Goal: Navigation & Orientation: Find specific page/section

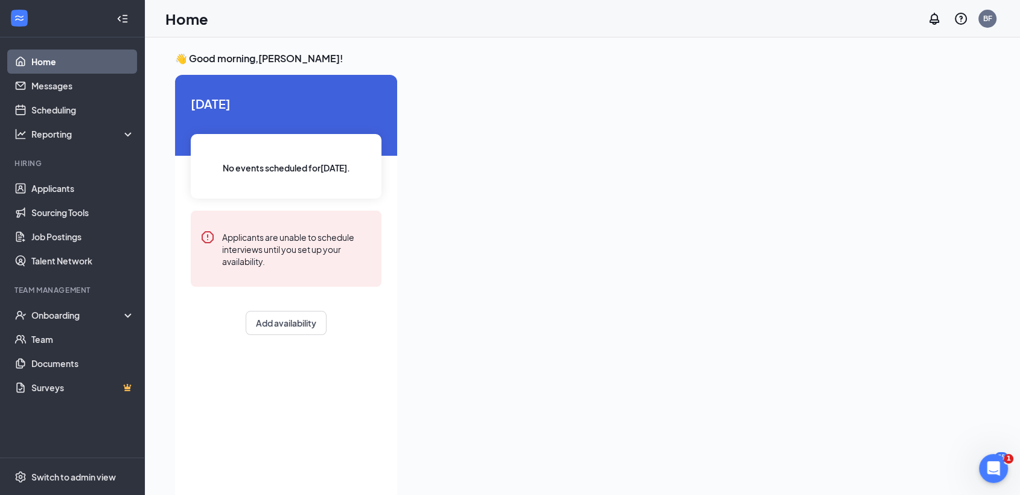
scroll to position [25, 0]
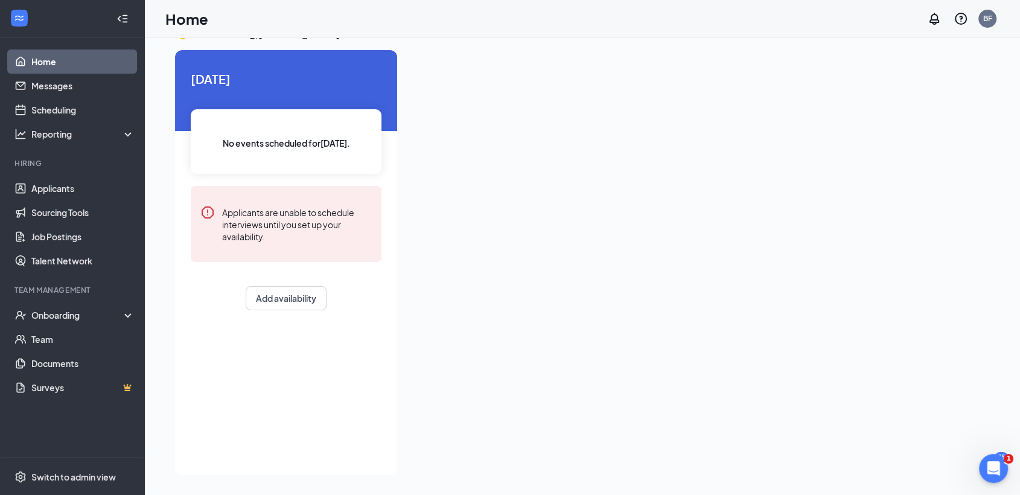
click at [526, 215] on div at bounding box center [698, 259] width 583 height 418
click at [54, 314] on div "Onboarding" at bounding box center [77, 315] width 93 height 12
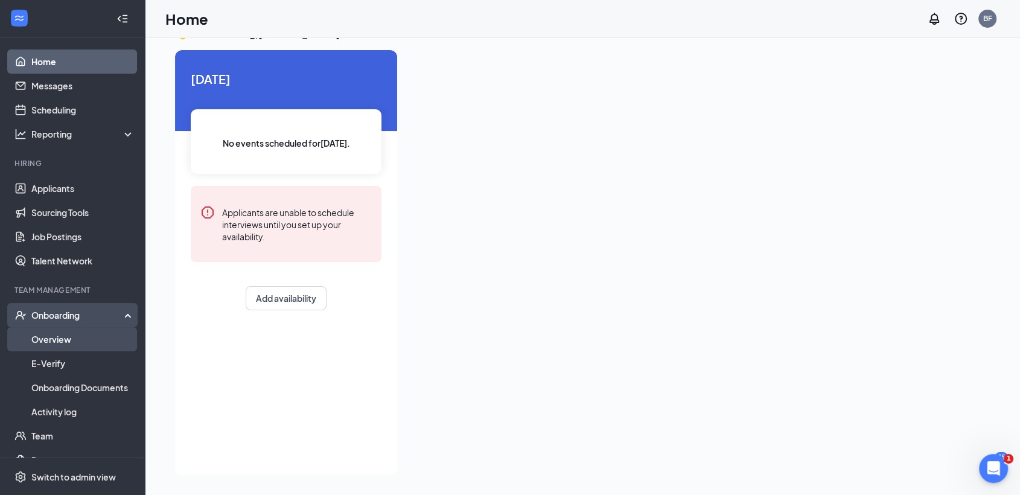
click at [43, 336] on link "Overview" at bounding box center [82, 339] width 103 height 24
